Goal: Check status: Check status

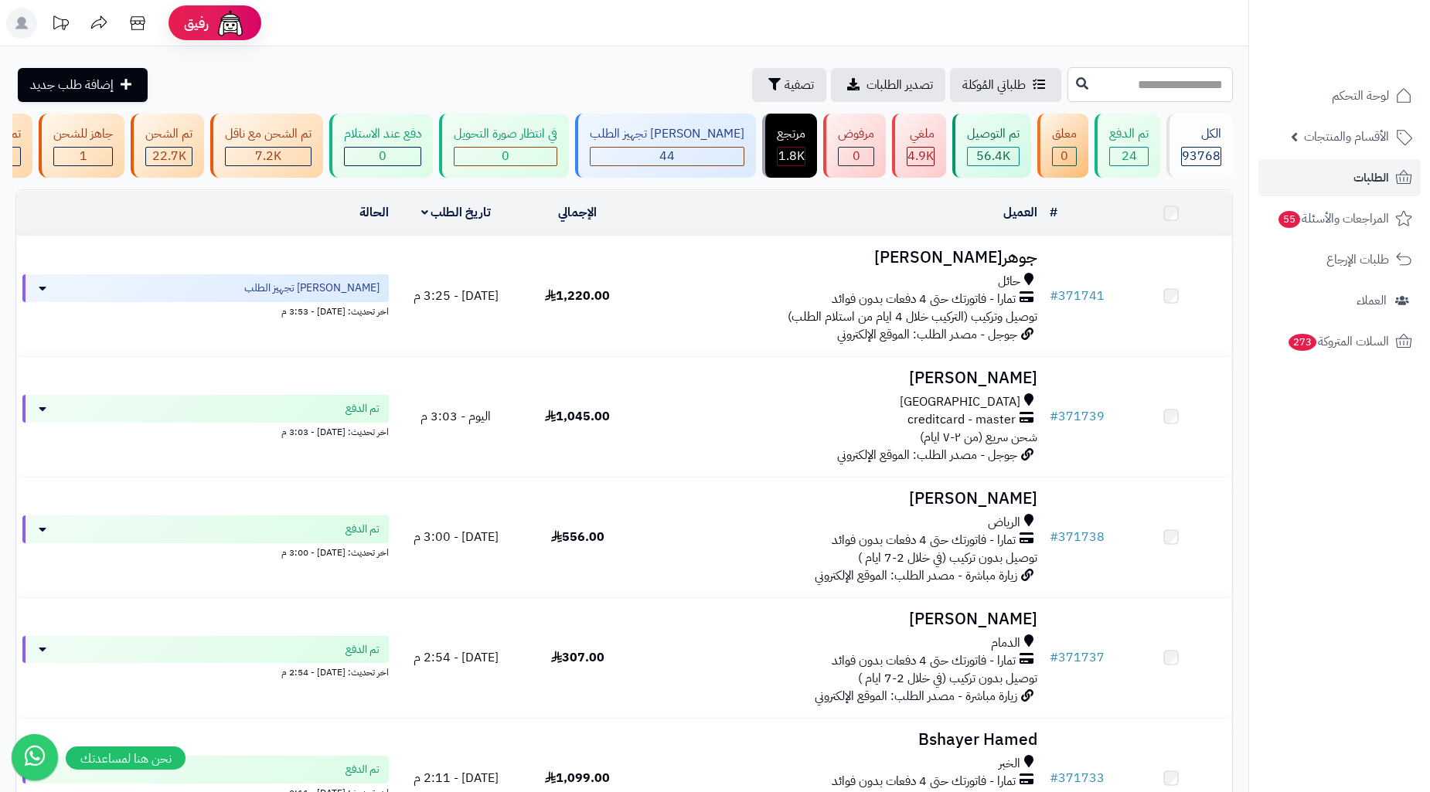
click at [1134, 89] on input "text" at bounding box center [1149, 84] width 165 height 35
paste input "******"
type input "******"
click at [1070, 86] on button at bounding box center [1081, 83] width 23 height 29
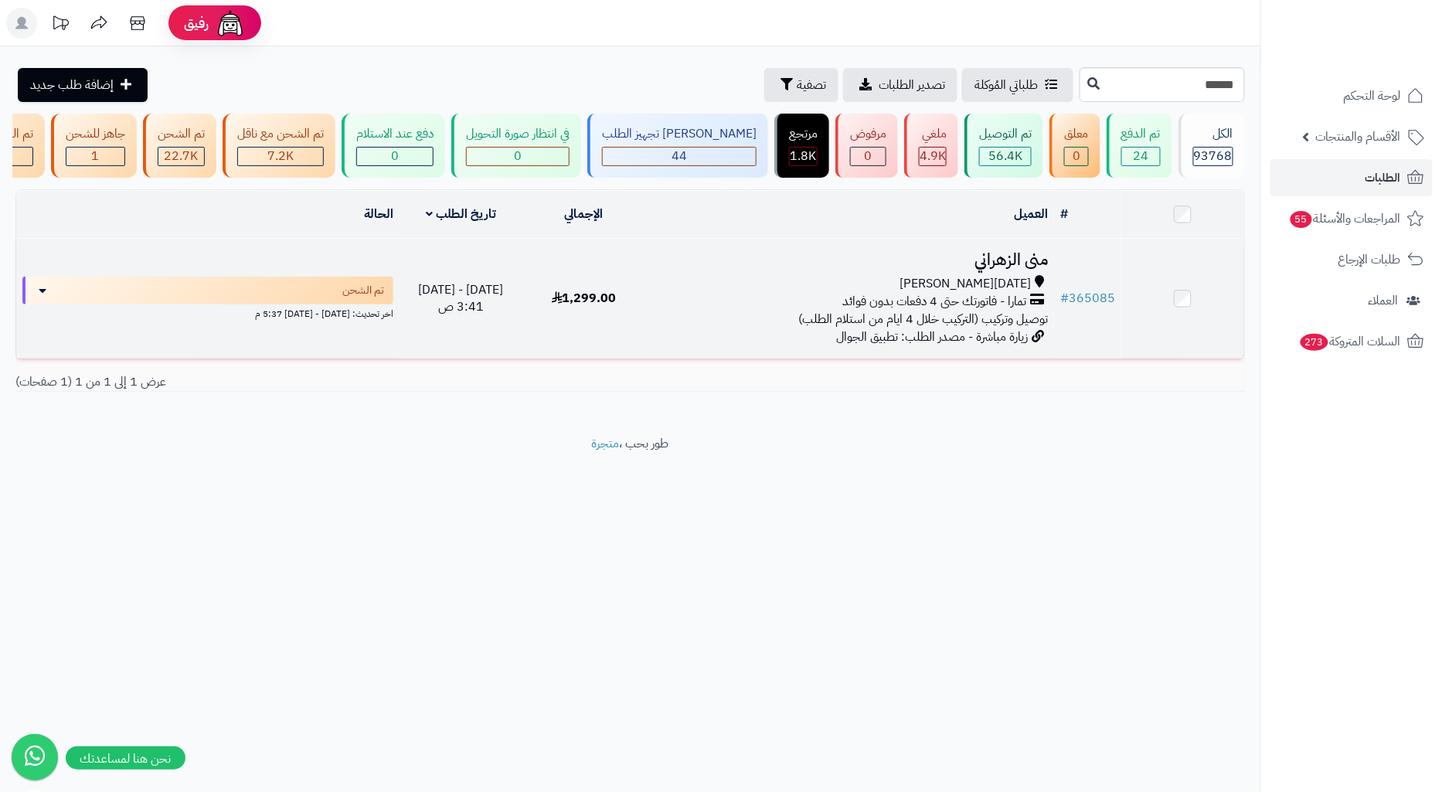
click at [586, 304] on span "1,299.00" at bounding box center [584, 298] width 65 height 19
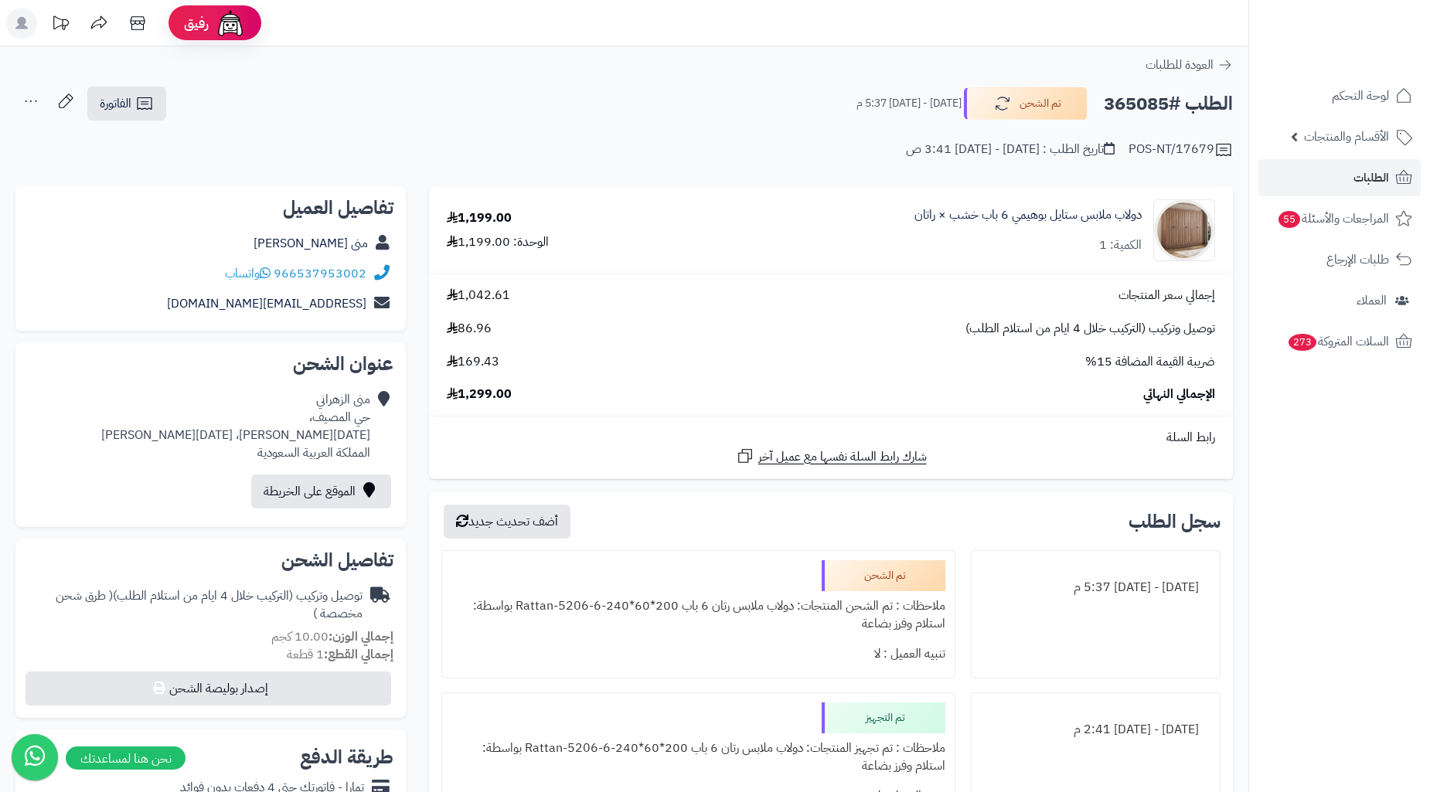
click at [1149, 101] on h2 "الطلب #365085" at bounding box center [1167, 104] width 129 height 32
copy h2 "365085"
click at [328, 433] on div "منى الزهراني حي المصيف، خميس مشيط، خميس مشيط المملكة العربية السعودية" at bounding box center [235, 426] width 269 height 70
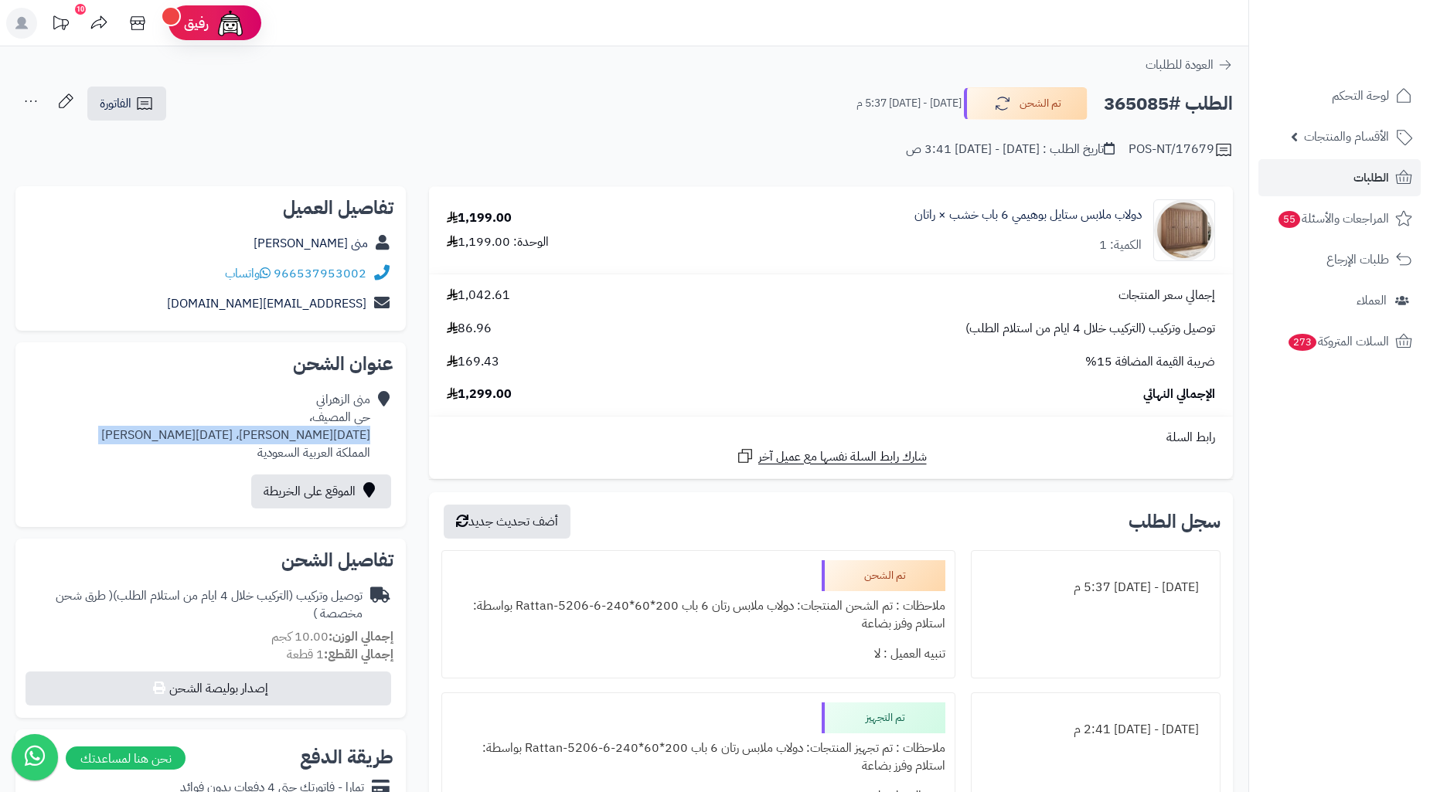
click at [328, 433] on div "منى الزهراني حي المصيف، خميس مشيط، خميس مشيط المملكة العربية السعودية" at bounding box center [235, 426] width 269 height 70
copy div "خميس مشيط، خميس مشيط"
click at [131, 90] on link "الفاتورة" at bounding box center [126, 104] width 79 height 34
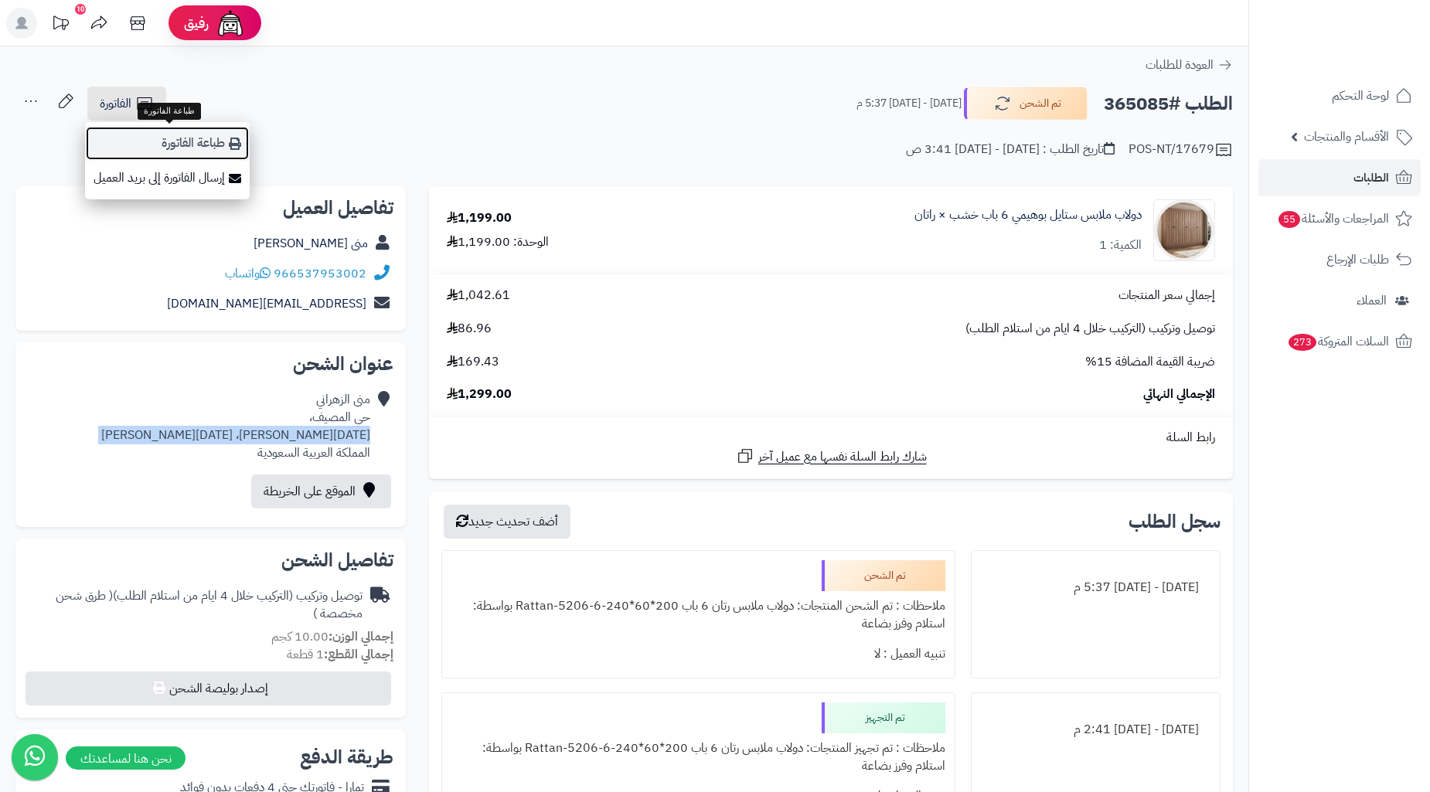
click at [215, 144] on link "طباعة الفاتورة" at bounding box center [167, 143] width 165 height 35
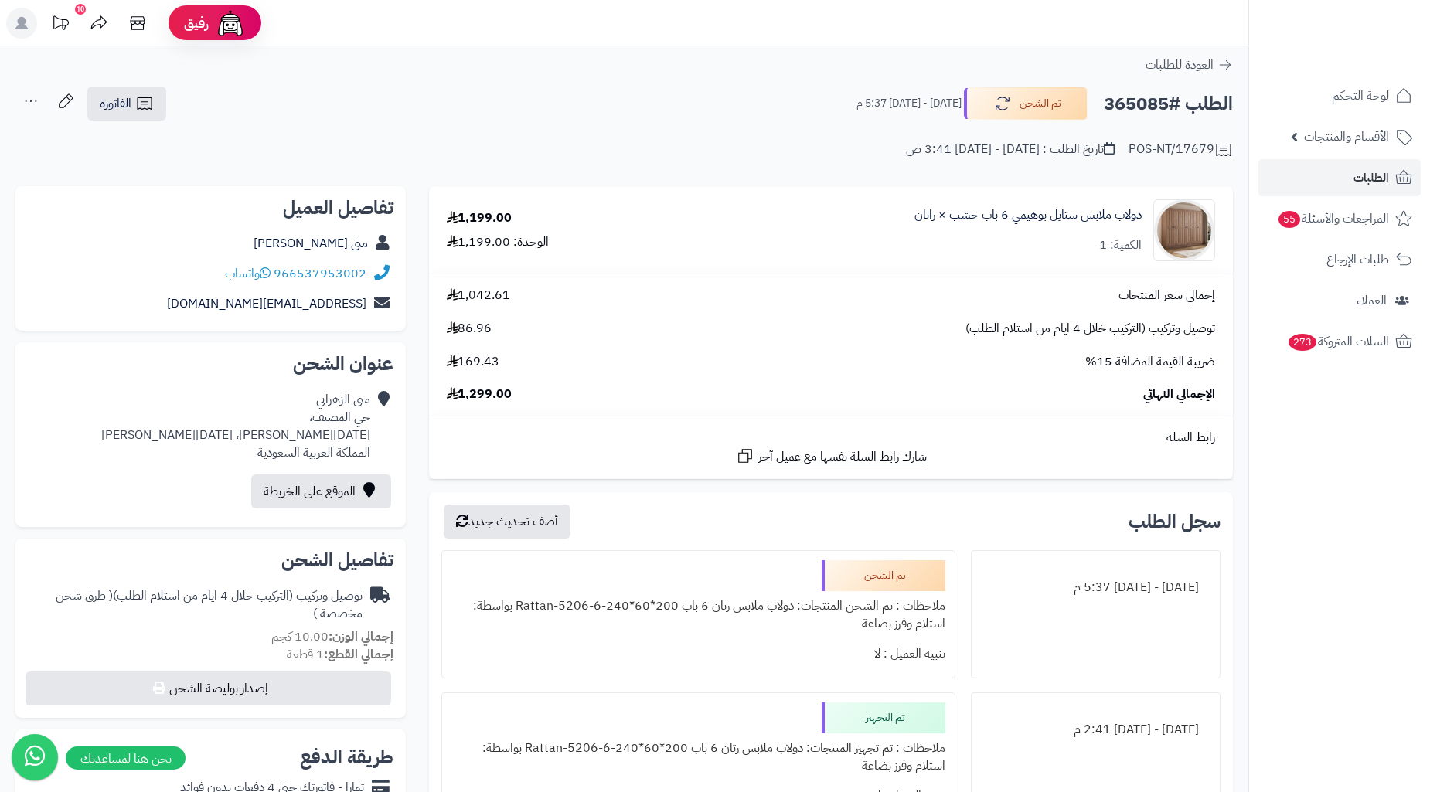
click at [1173, 106] on h2 "الطلب #365085" at bounding box center [1167, 104] width 129 height 32
click at [1126, 105] on h2 "الطلب #365085" at bounding box center [1167, 104] width 129 height 32
copy h2 "365085"
click at [1312, 182] on link "الطلبات" at bounding box center [1339, 177] width 162 height 37
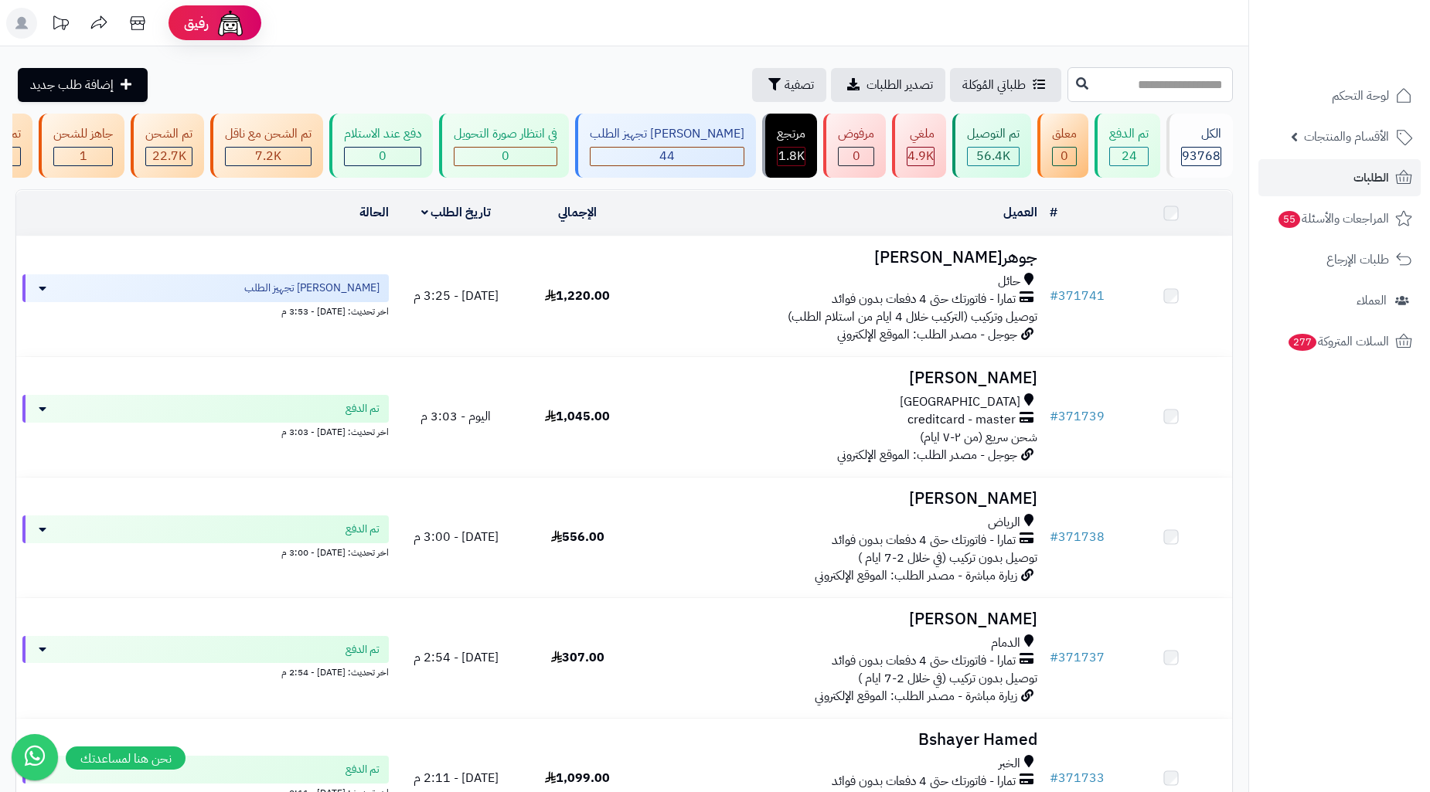
click at [1155, 94] on input "text" at bounding box center [1149, 84] width 165 height 35
paste input "******"
type input "******"
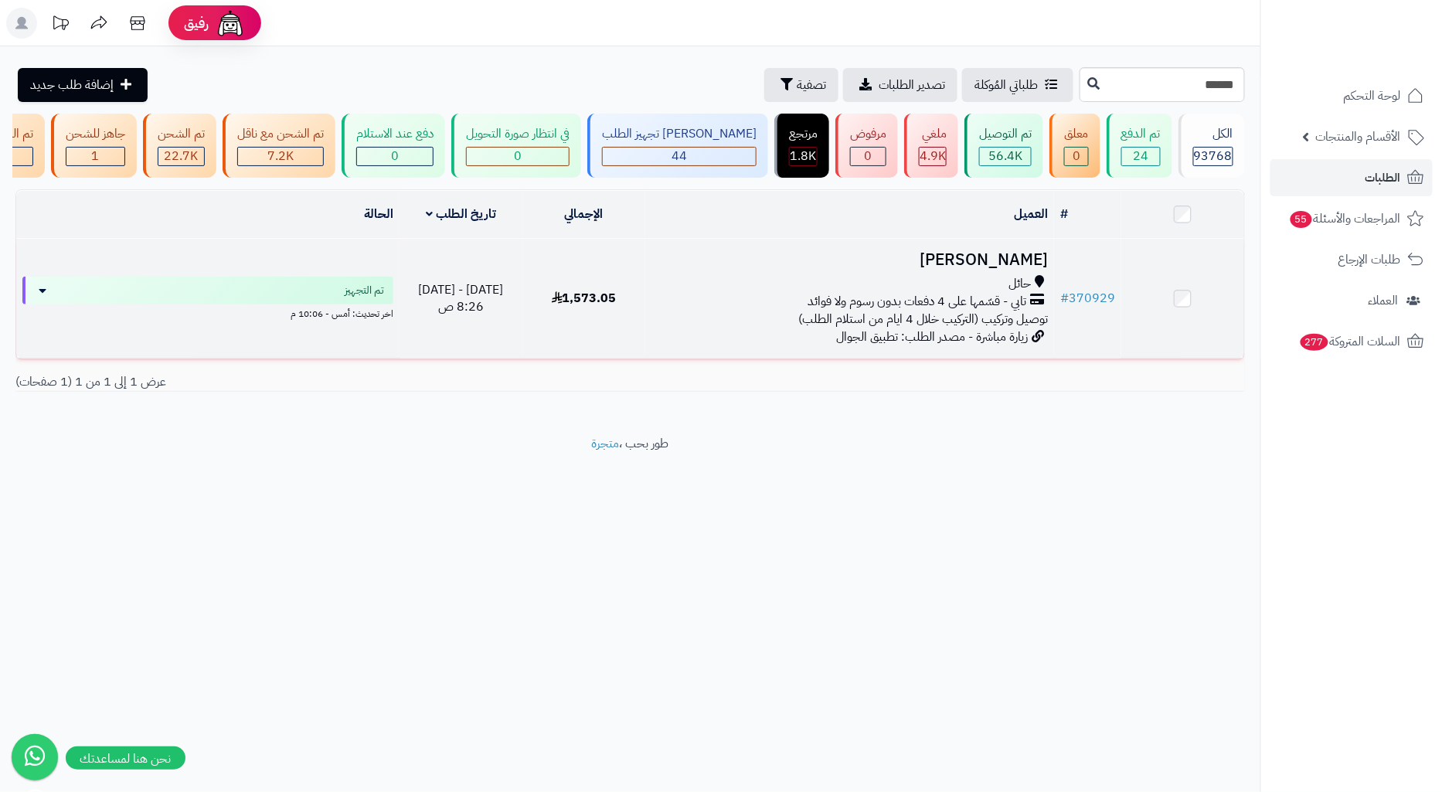
click at [1040, 289] on icon at bounding box center [1039, 284] width 9 height 18
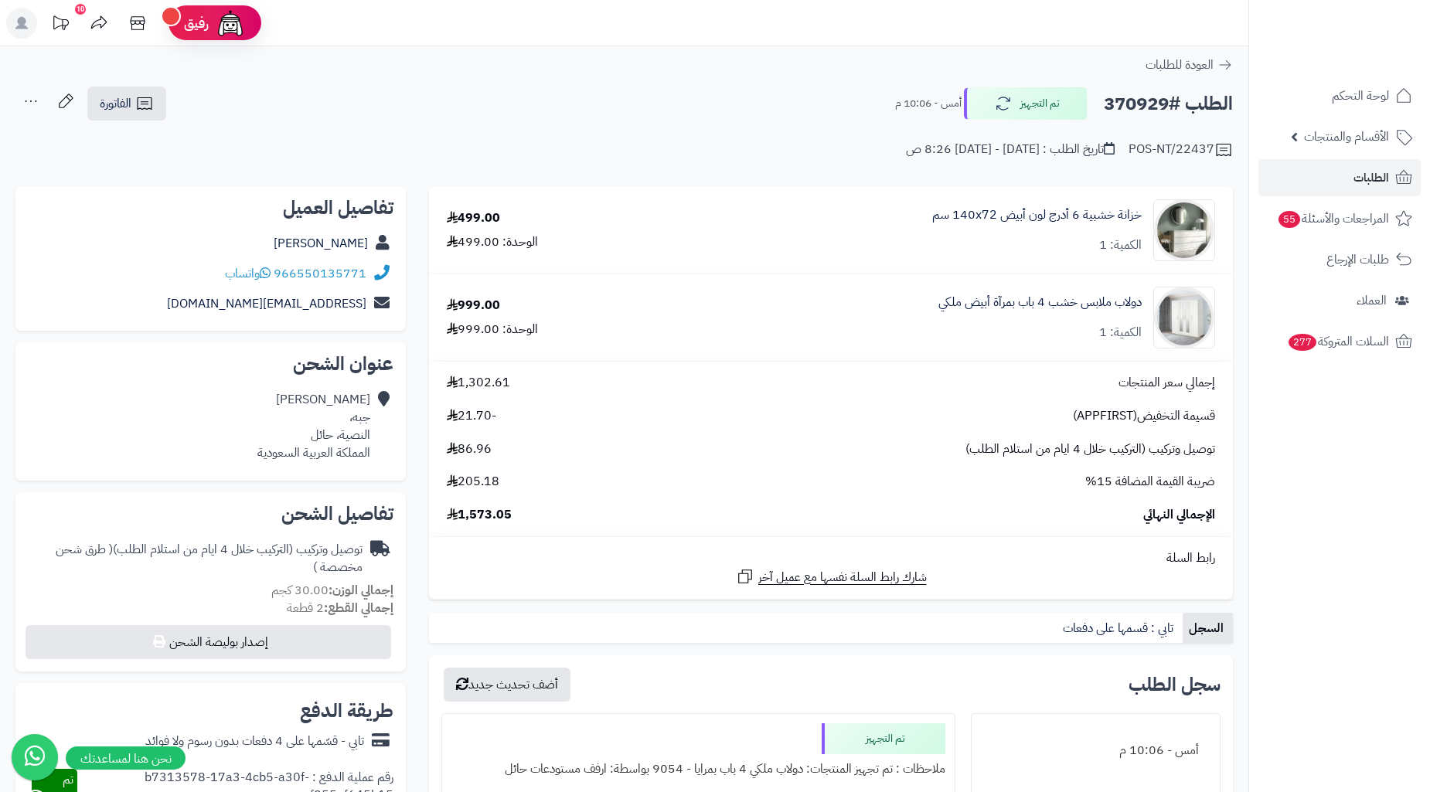
click at [1144, 106] on h2 "الطلب #370929" at bounding box center [1167, 104] width 129 height 32
copy h2 "370929"
